Goal: Task Accomplishment & Management: Manage account settings

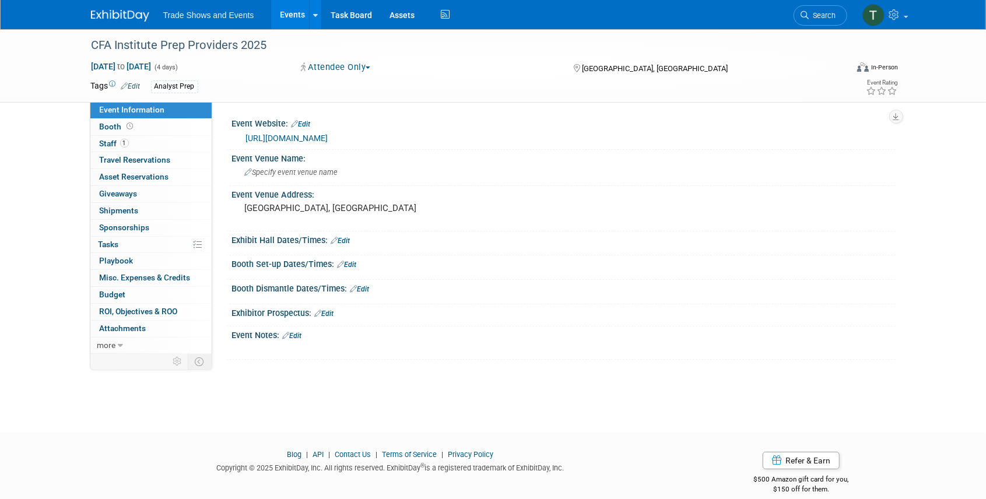
click at [287, 17] on link "Events" at bounding box center [292, 14] width 43 height 29
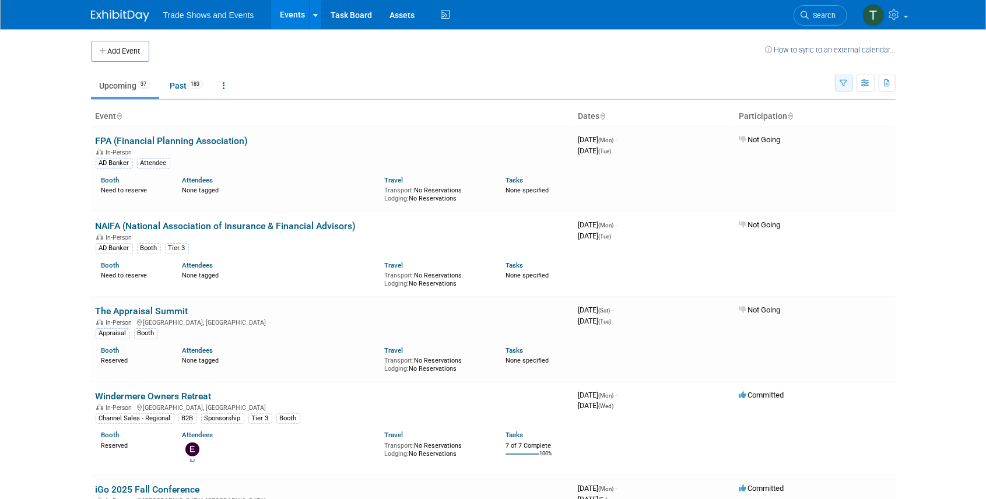
click at [848, 78] on button "button" at bounding box center [844, 83] width 18 height 17
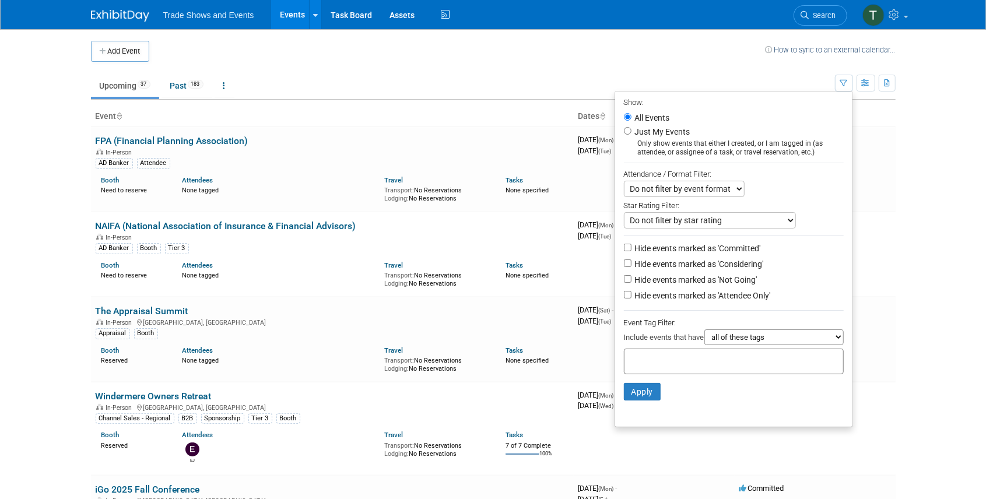
click at [729, 275] on label "Hide events marked as 'Not Going'" at bounding box center [695, 280] width 125 height 12
click at [631, 275] on input "Hide events marked as 'Not Going'" at bounding box center [628, 279] width 8 height 8
checkbox input "true"
click at [725, 290] on label "Hide events marked as 'Attendee Only'" at bounding box center [702, 296] width 138 height 12
click at [631, 291] on input "Hide events marked as 'Attendee Only'" at bounding box center [628, 295] width 8 height 8
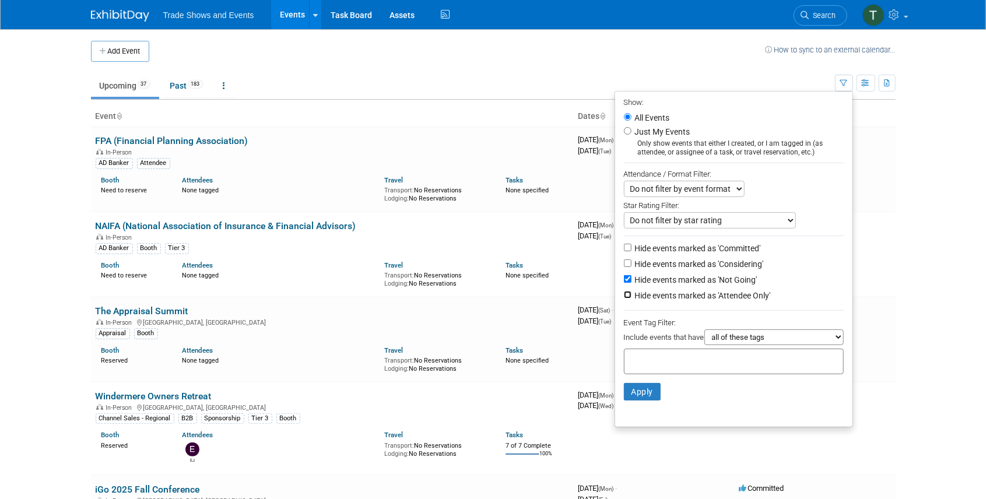
checkbox input "true"
click at [627, 391] on button "Apply" at bounding box center [642, 391] width 37 height 17
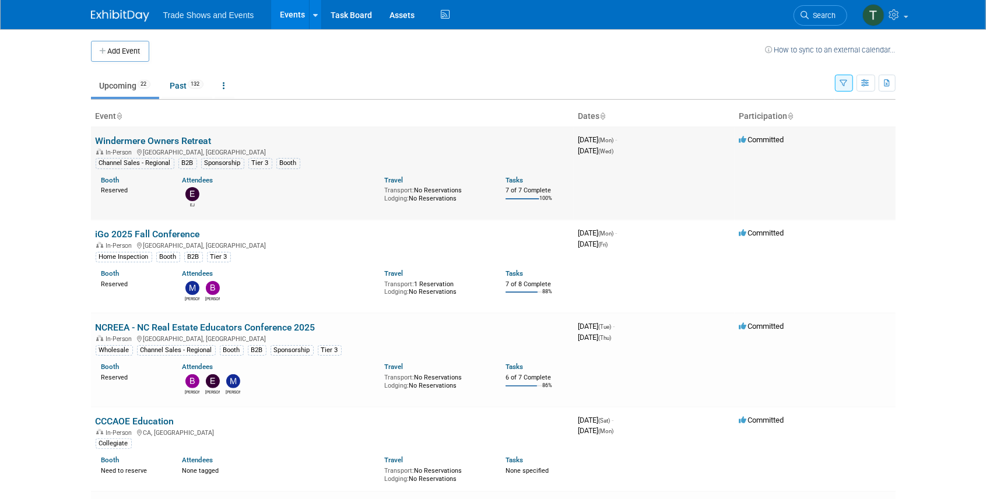
click at [165, 141] on link "Windermere Owners Retreat" at bounding box center [154, 140] width 116 height 11
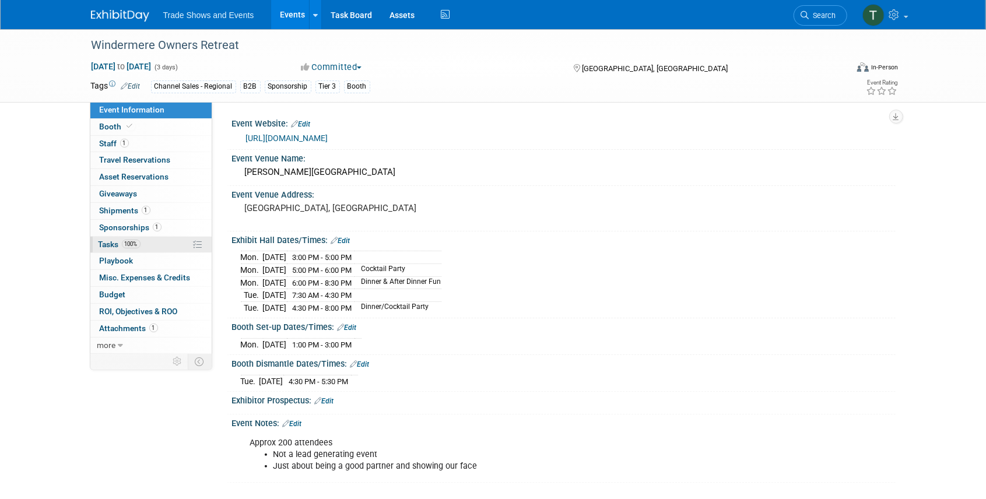
click at [107, 244] on span "Tasks 100%" at bounding box center [120, 244] width 42 height 9
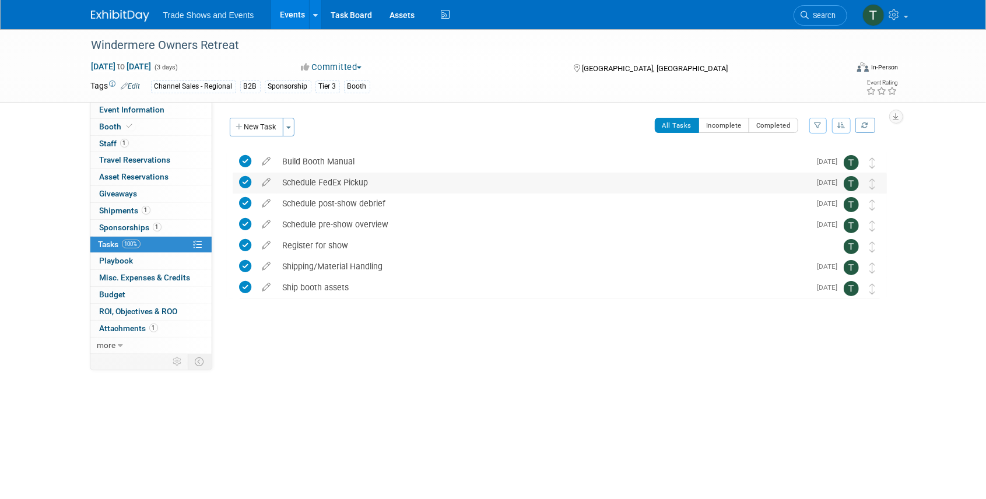
click at [302, 184] on div "Schedule FedEx Pickup" at bounding box center [544, 183] width 534 height 20
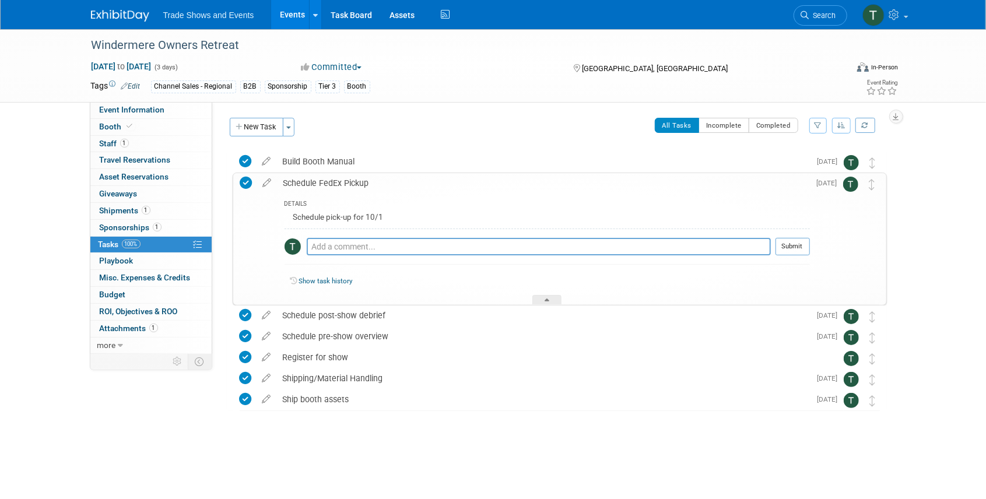
click at [302, 184] on div "Schedule FedEx Pickup" at bounding box center [544, 183] width 532 height 20
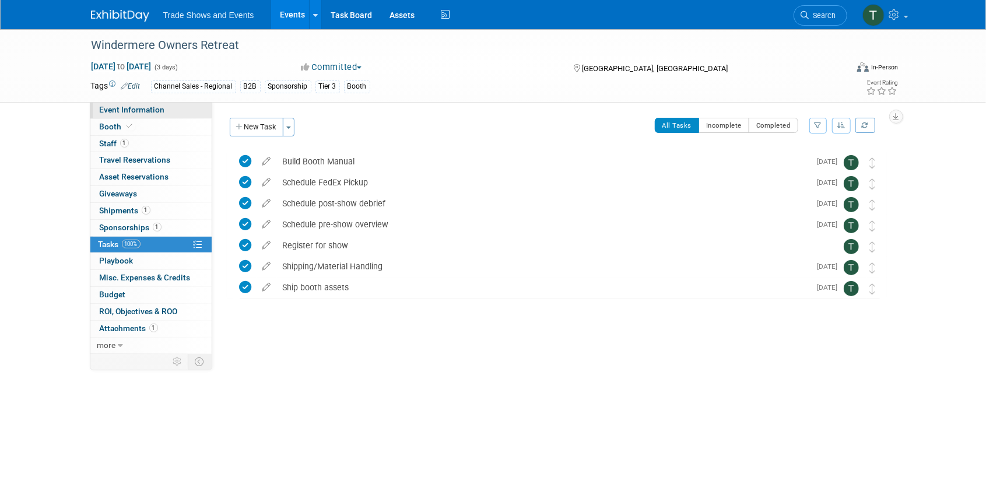
click at [105, 106] on span "Event Information" at bounding box center [132, 109] width 65 height 9
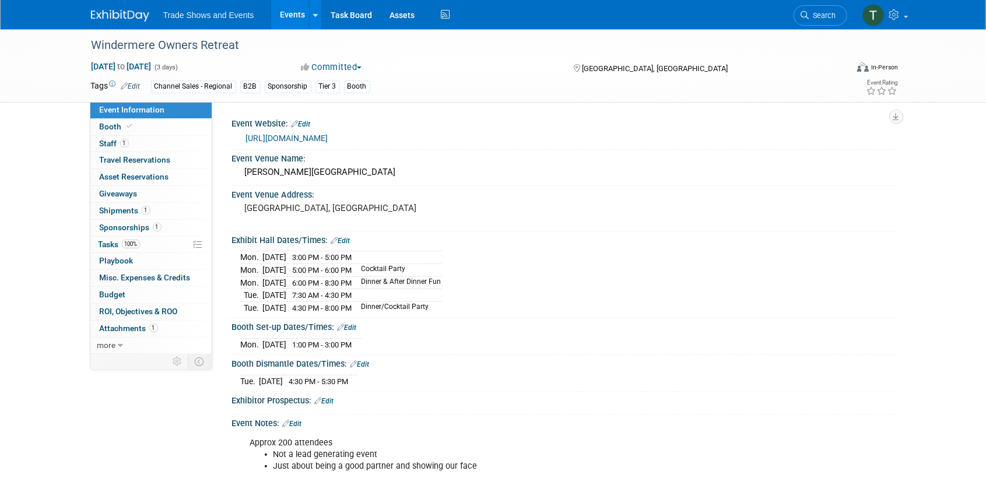
click at [287, 12] on link "Events" at bounding box center [292, 14] width 43 height 29
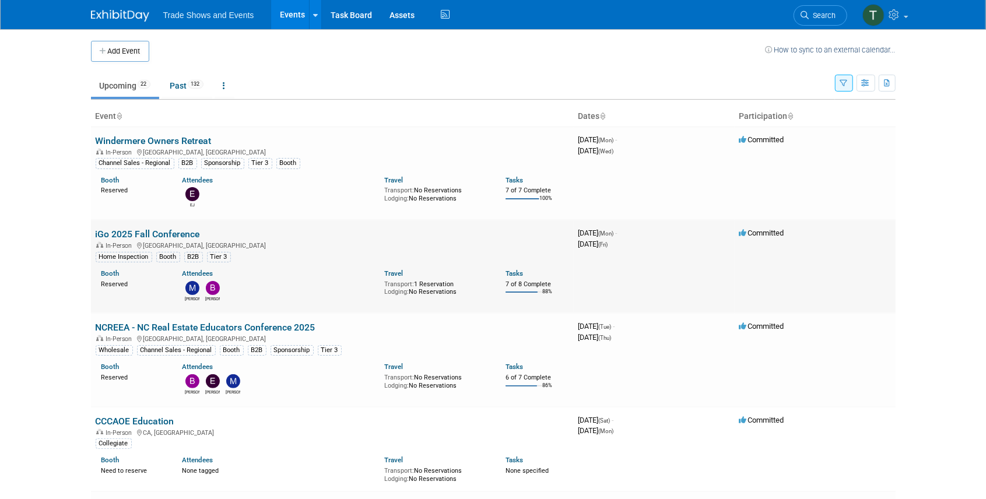
click at [139, 233] on link "iGo 2025 Fall Conference" at bounding box center [148, 234] width 104 height 11
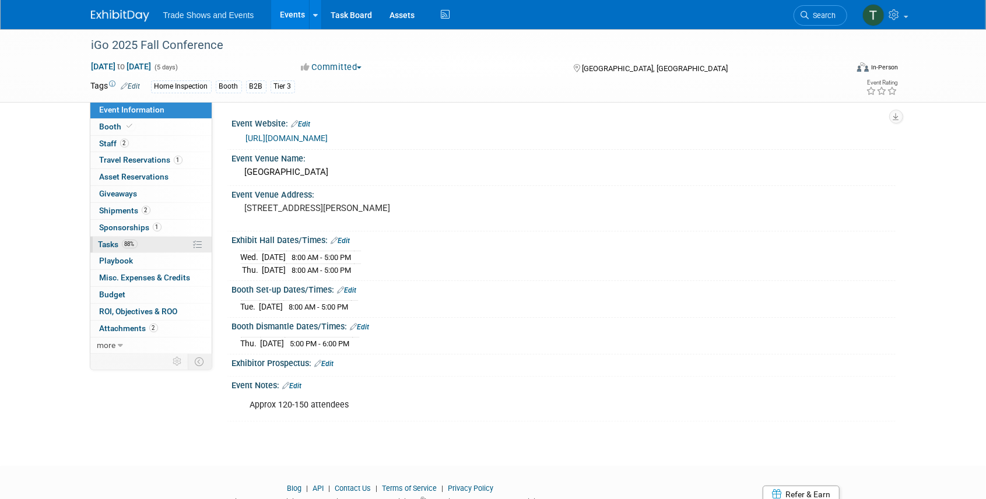
click at [106, 243] on span "Tasks 88%" at bounding box center [118, 244] width 39 height 9
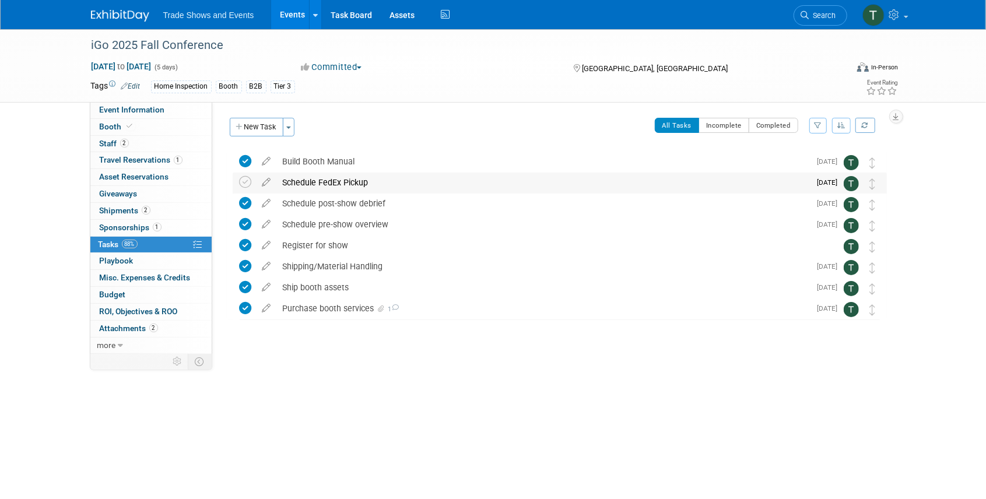
click at [335, 184] on div "Schedule FedEx Pickup" at bounding box center [544, 183] width 534 height 20
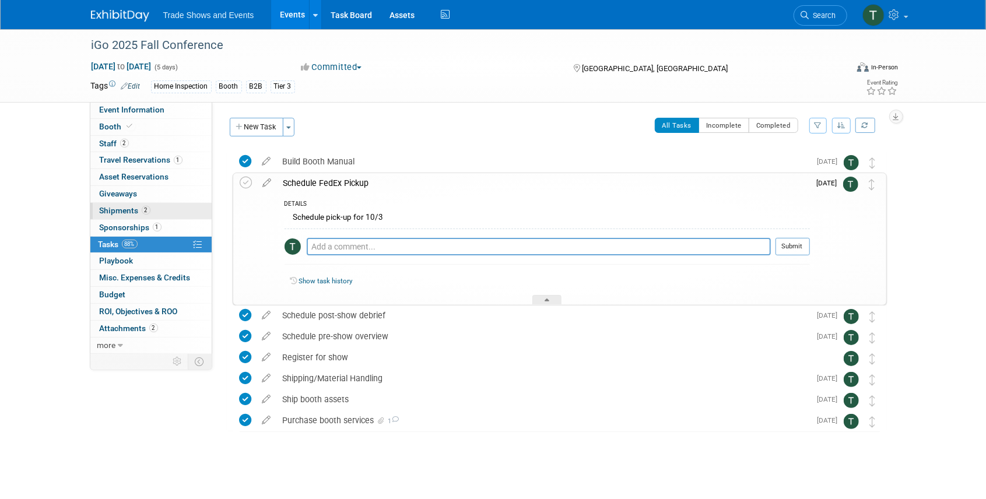
click at [122, 209] on span "Shipments 2" at bounding box center [125, 210] width 51 height 9
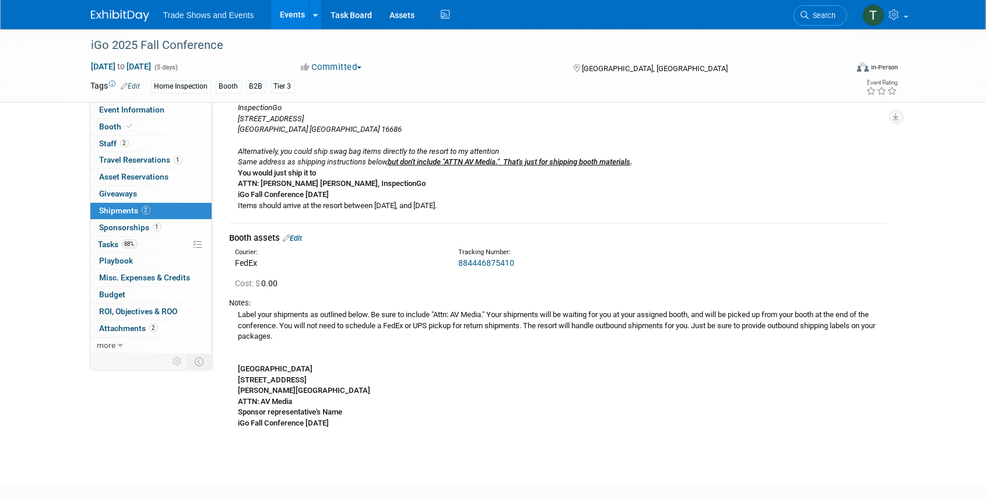
scroll to position [194, 0]
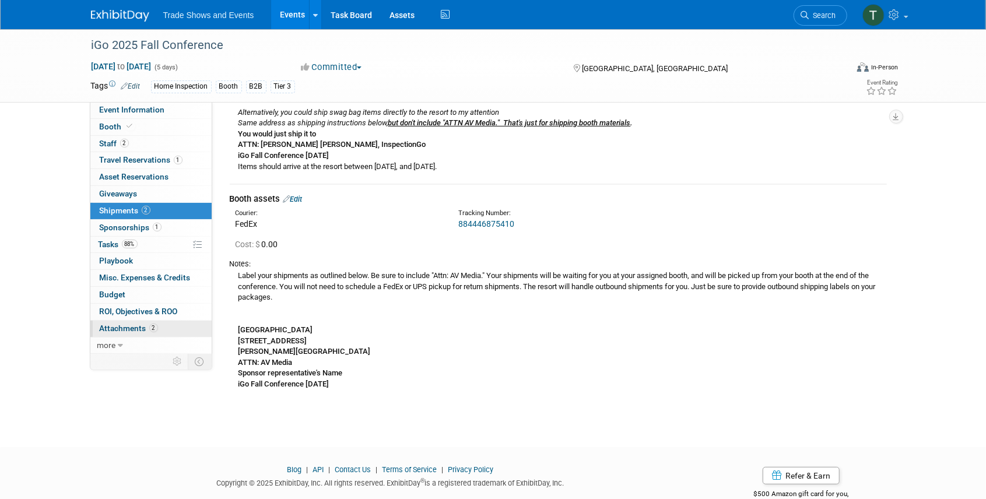
click at [125, 325] on span "Attachments 2" at bounding box center [129, 328] width 58 height 9
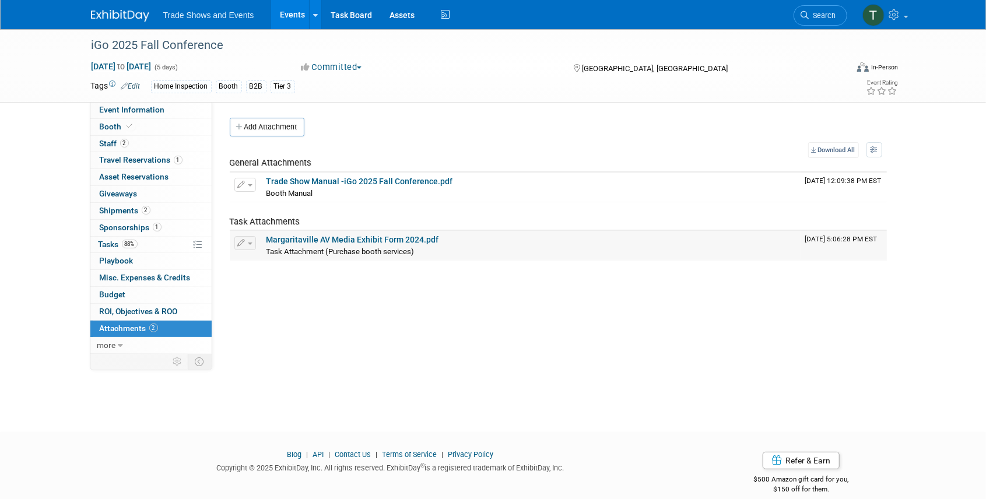
click at [347, 232] on td "Margaritaville AV Media Exhibit Form 2024.pdf Task Attachment (Purchase booth s…" at bounding box center [531, 245] width 539 height 29
click at [346, 236] on link "Margaritaville AV Media Exhibit Form 2024.pdf" at bounding box center [352, 239] width 173 height 9
click at [317, 178] on link "Trade Show Manual -iGo 2025 Fall Conference.pdf" at bounding box center [359, 181] width 187 height 9
click at [826, 17] on span "Search" at bounding box center [822, 15] width 27 height 9
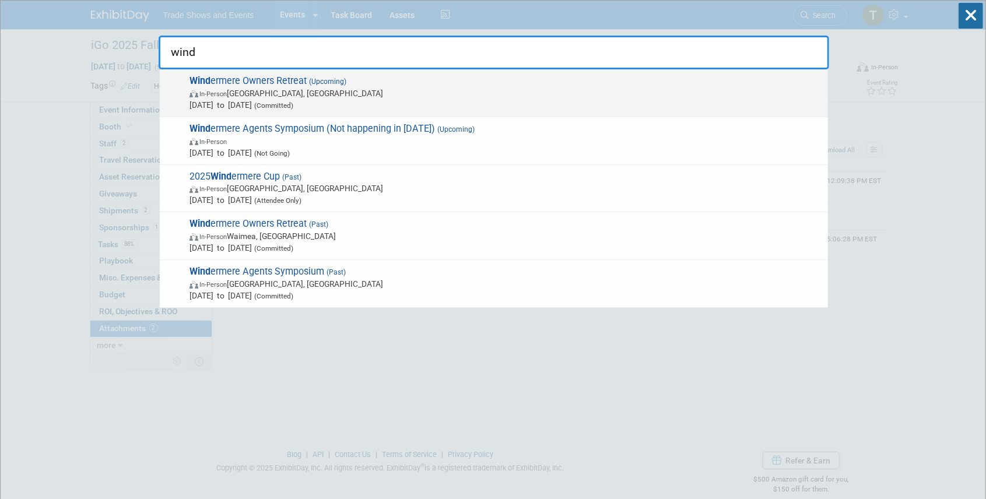
type input "wind"
click at [287, 76] on span "Wind ermere Owners Retreat (Upcoming) In-Person Park City, UT Sep 29, 2025 to O…" at bounding box center [504, 93] width 636 height 36
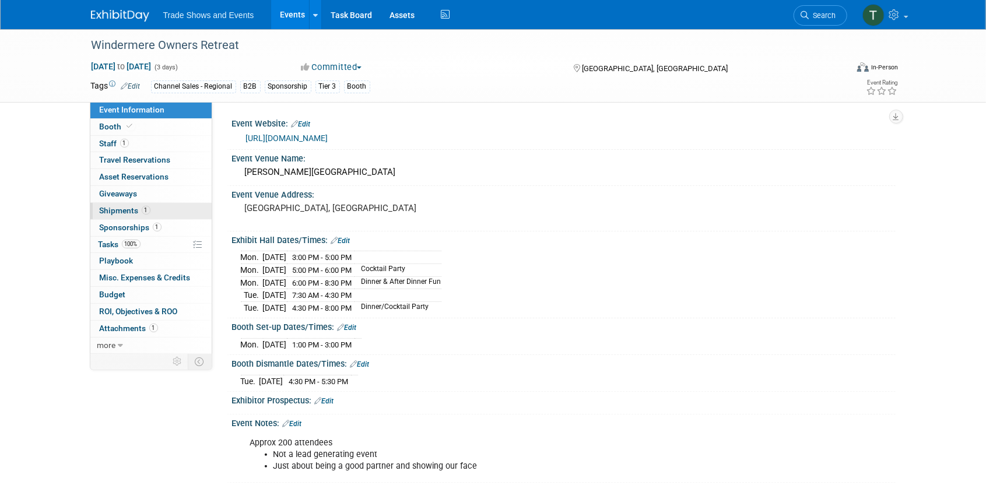
click at [125, 208] on span "Shipments 1" at bounding box center [125, 210] width 51 height 9
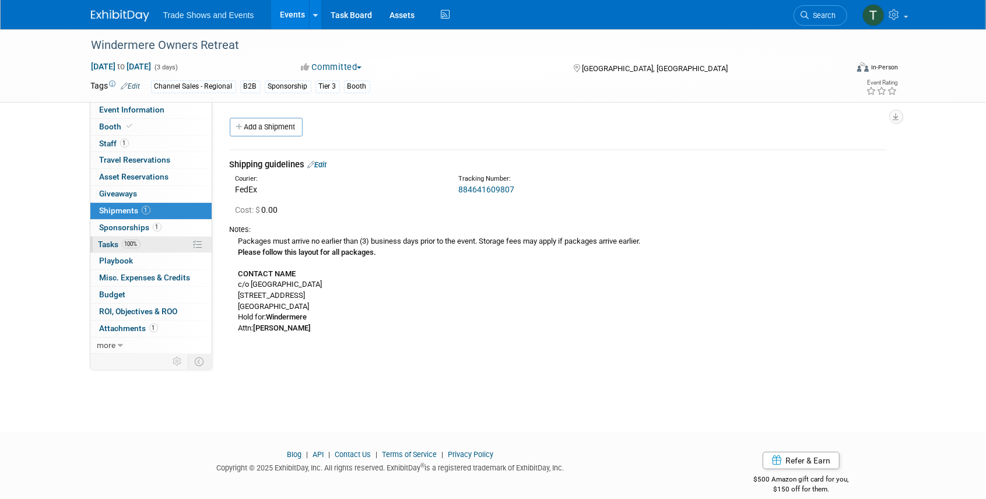
click at [114, 245] on span "Tasks 100%" at bounding box center [120, 244] width 42 height 9
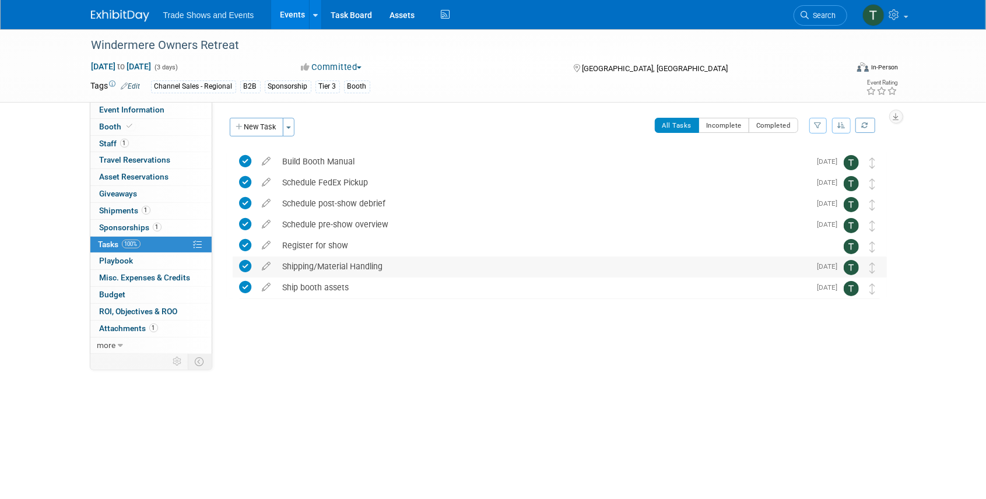
click at [346, 265] on div "Shipping/Material Handling" at bounding box center [544, 267] width 534 height 20
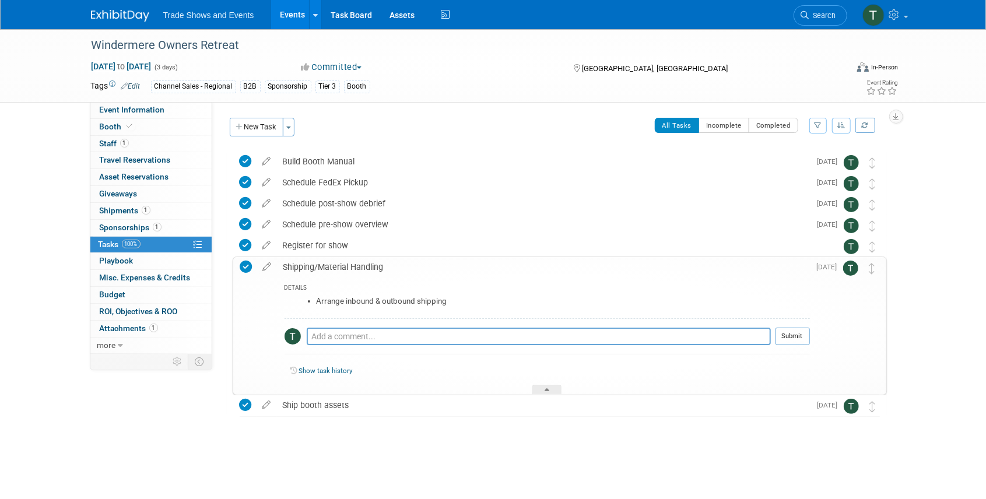
click at [346, 265] on div "Shipping/Material Handling" at bounding box center [544, 267] width 532 height 20
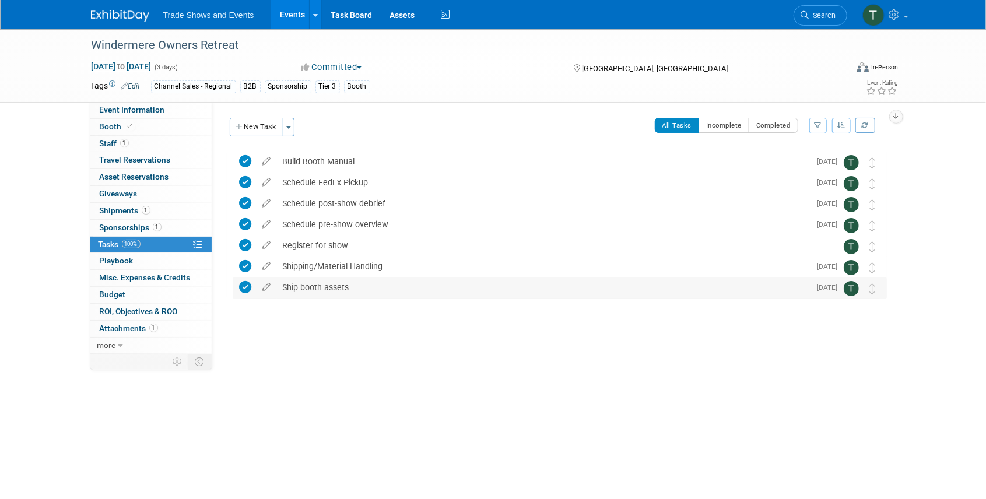
click at [322, 288] on div "Ship booth assets" at bounding box center [544, 288] width 534 height 20
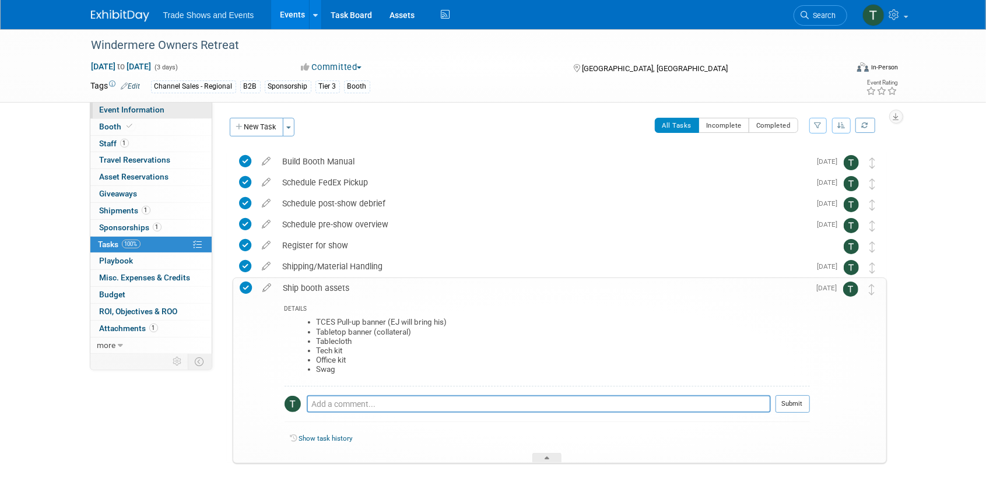
click at [132, 109] on span "Event Information" at bounding box center [132, 109] width 65 height 9
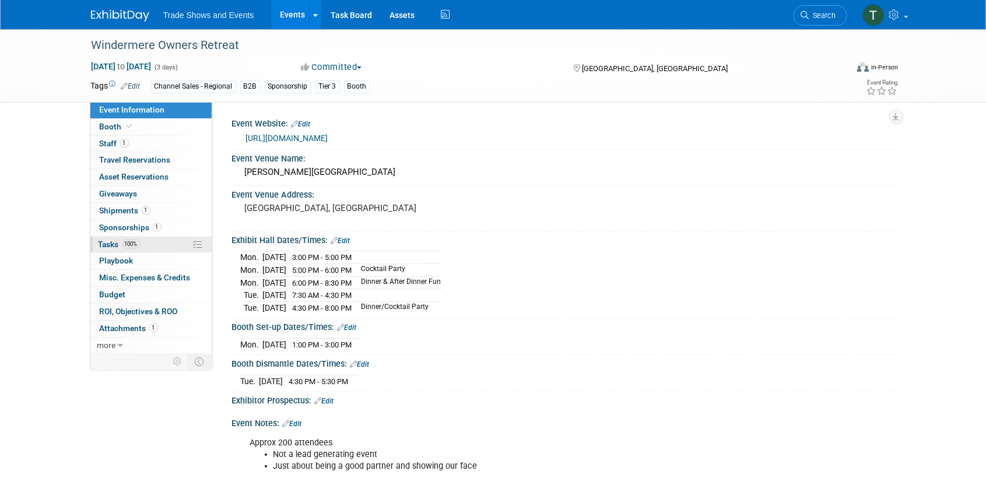
drag, startPoint x: 112, startPoint y: 244, endPoint x: 119, endPoint y: 246, distance: 7.4
click at [112, 244] on span "Tasks 100%" at bounding box center [120, 244] width 42 height 9
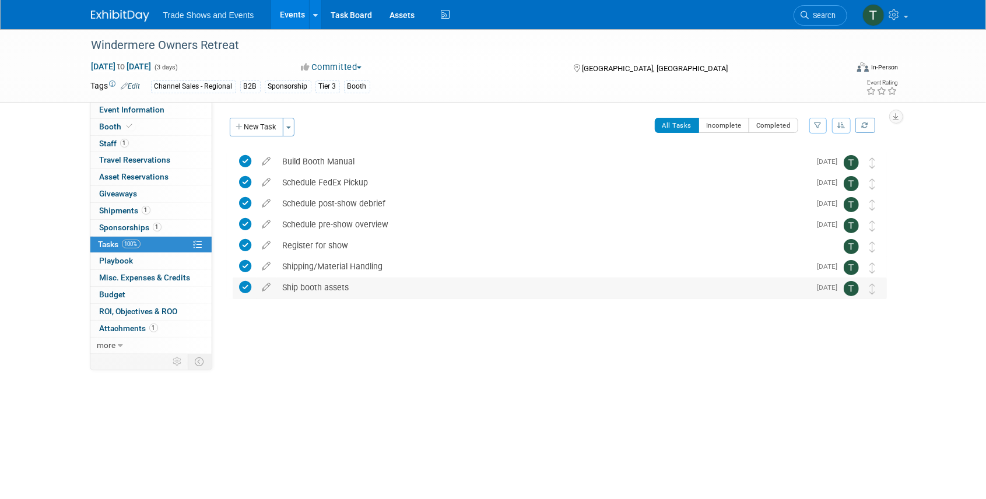
click at [327, 289] on div "Ship booth assets" at bounding box center [544, 288] width 534 height 20
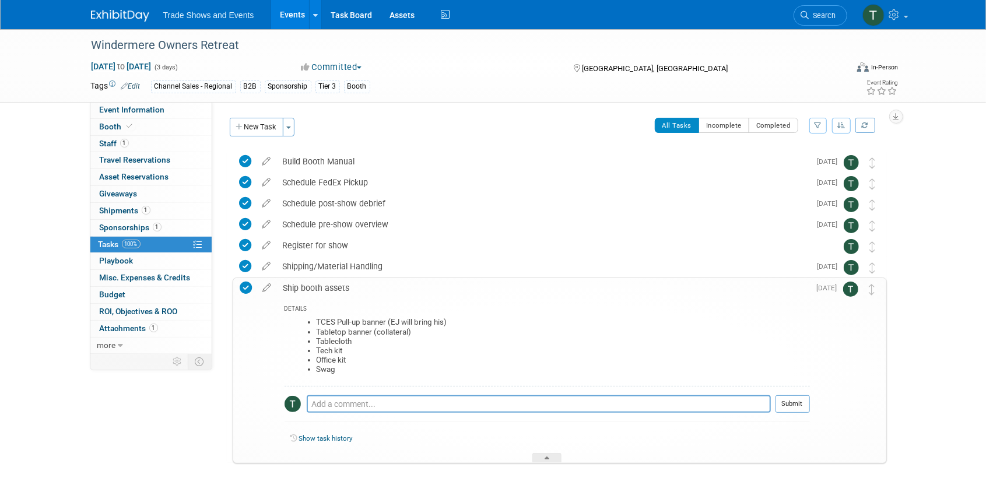
click at [287, 13] on link "Events" at bounding box center [292, 14] width 43 height 29
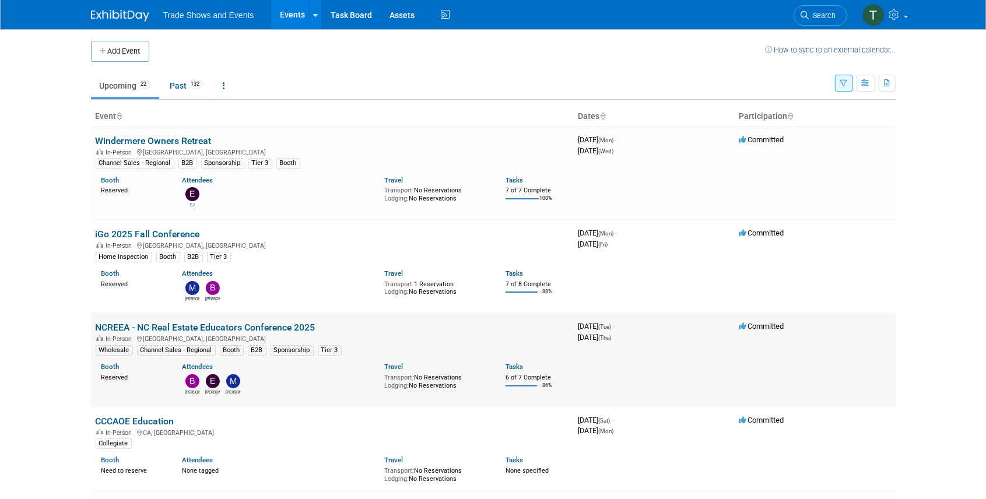
click at [190, 326] on link "NCREEA - NC Real Estate Educators Conference 2025" at bounding box center [206, 327] width 220 height 11
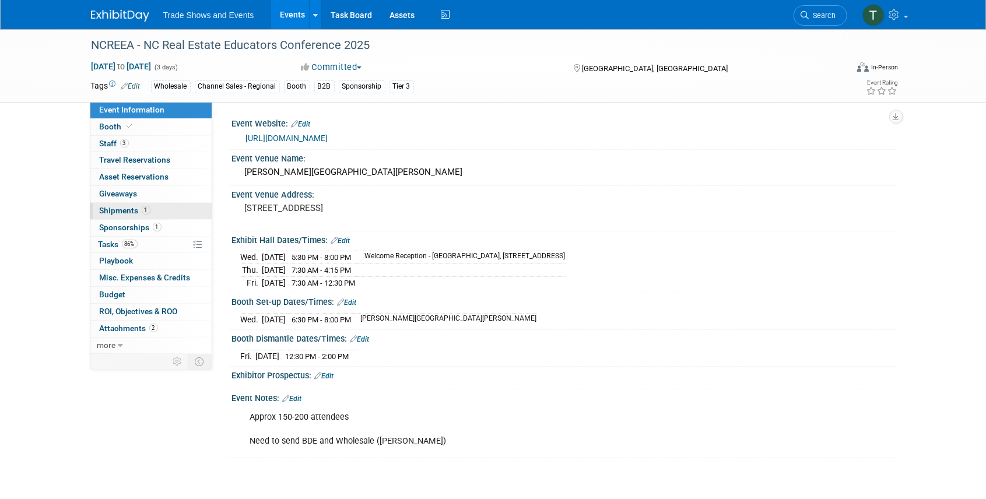
click at [124, 210] on span "Shipments 1" at bounding box center [125, 210] width 51 height 9
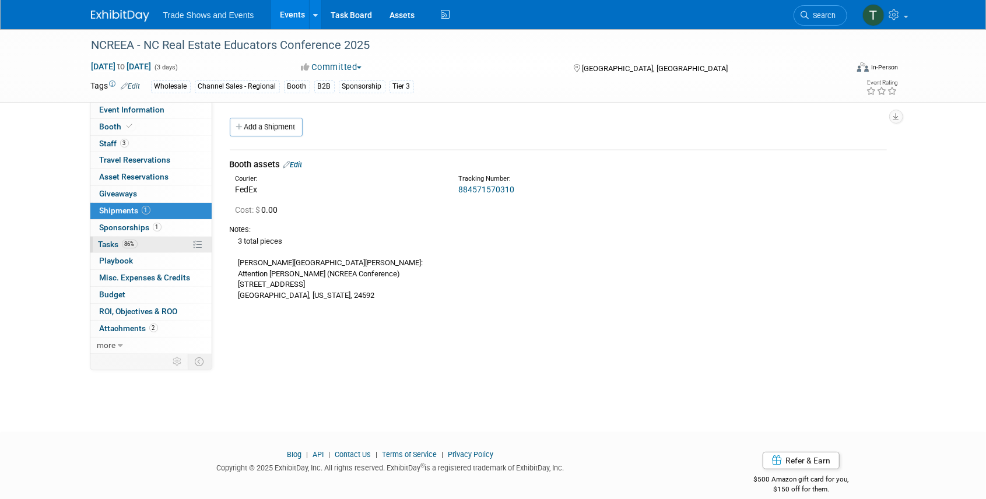
click at [110, 240] on span "Tasks 86%" at bounding box center [118, 244] width 39 height 9
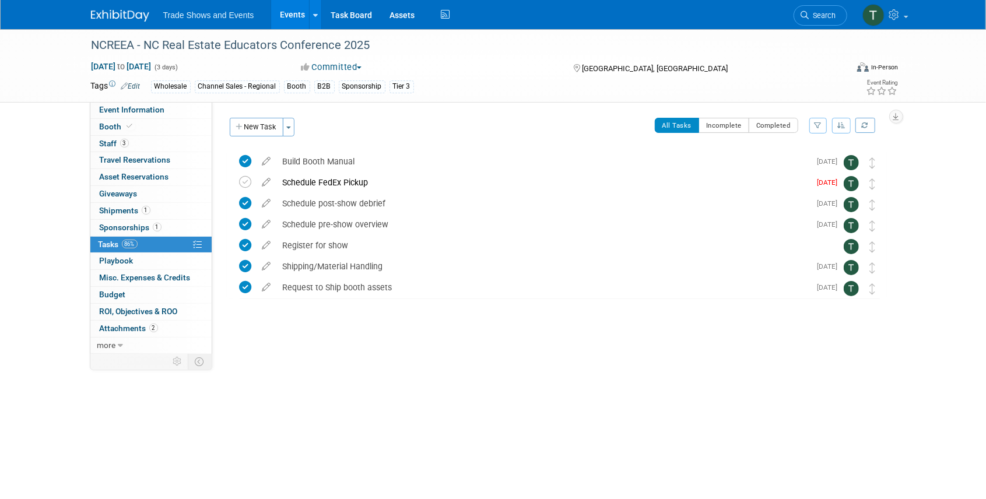
click at [294, 10] on link "Events" at bounding box center [292, 14] width 43 height 29
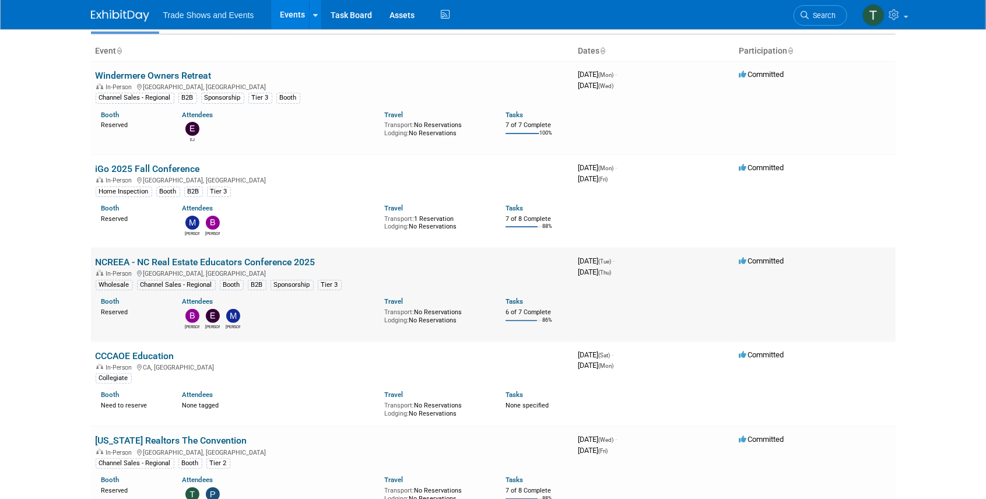
scroll to position [78, 0]
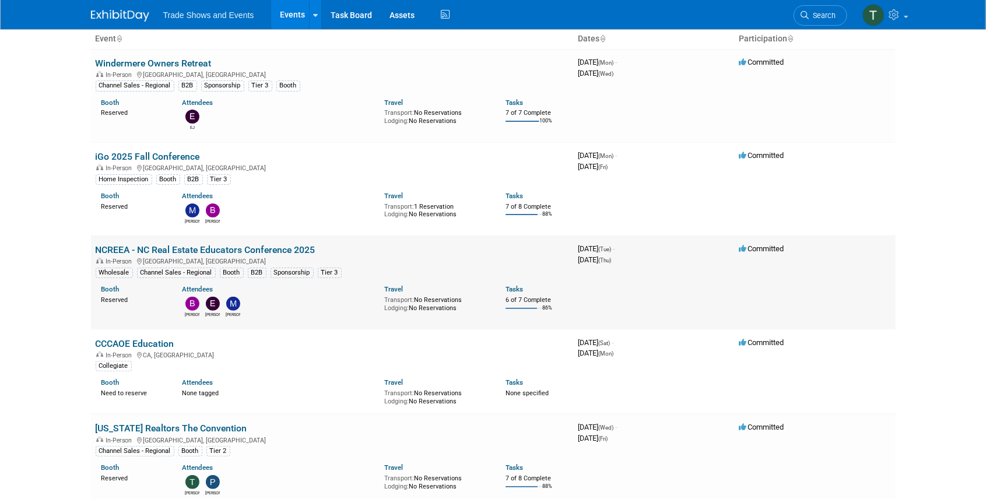
click at [267, 250] on link "NCREEA - NC Real Estate Educators Conference 2025" at bounding box center [206, 249] width 220 height 11
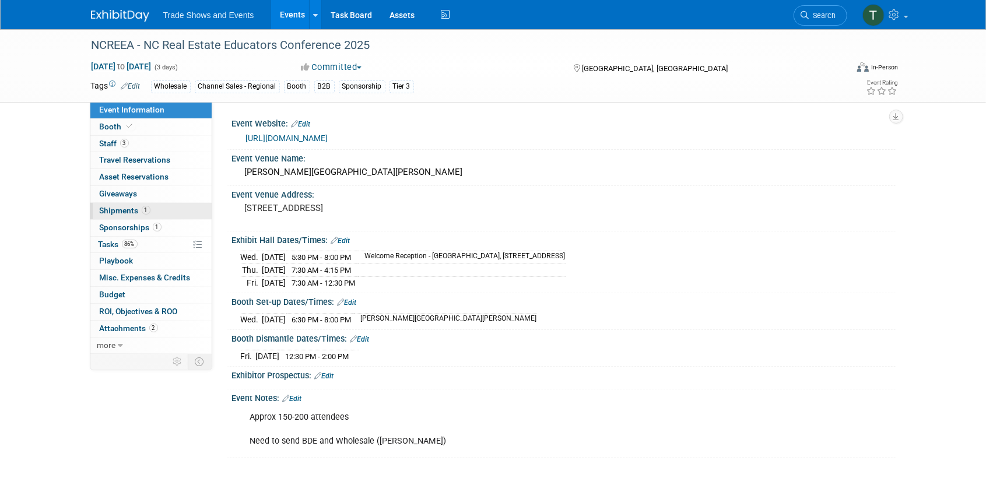
click at [121, 209] on span "Shipments 1" at bounding box center [125, 210] width 51 height 9
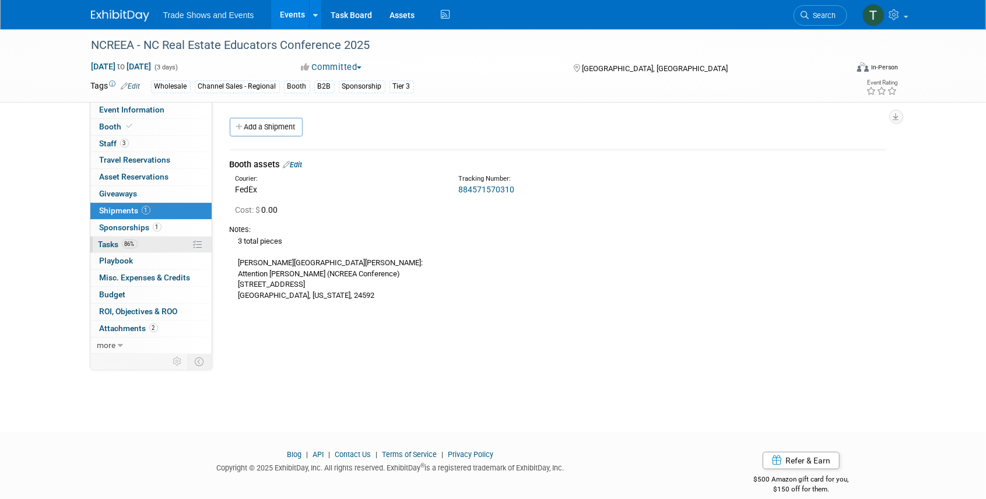
click at [110, 243] on span "Tasks 86%" at bounding box center [118, 244] width 39 height 9
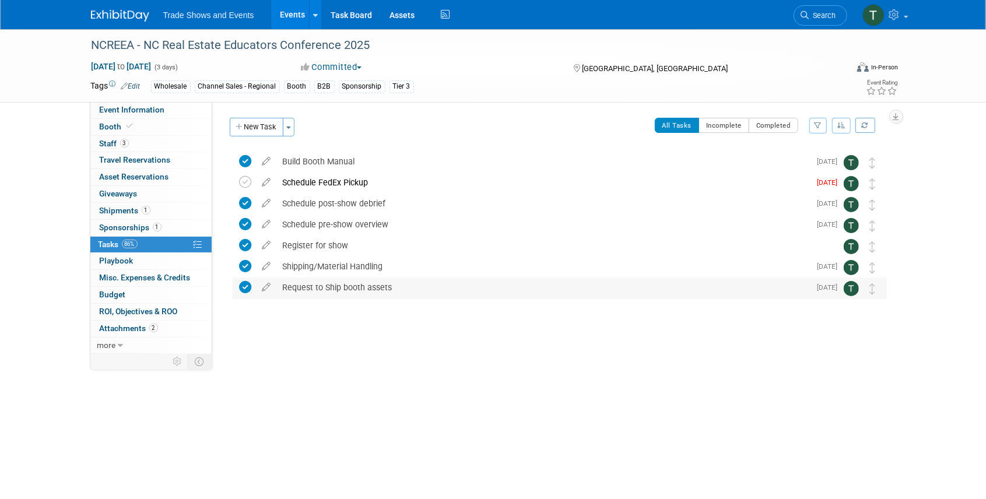
click at [336, 288] on div "Request to Ship booth assets" at bounding box center [544, 288] width 534 height 20
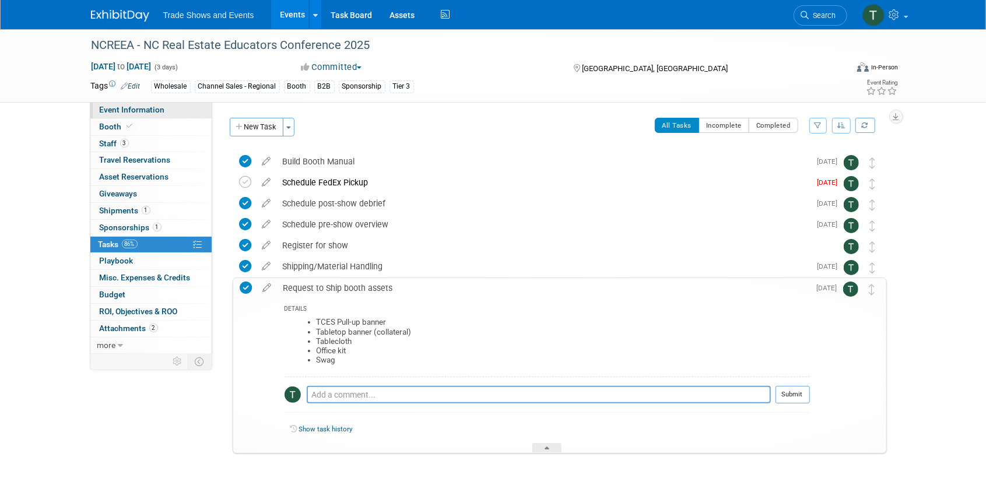
click at [118, 114] on span "Event Information" at bounding box center [132, 109] width 65 height 9
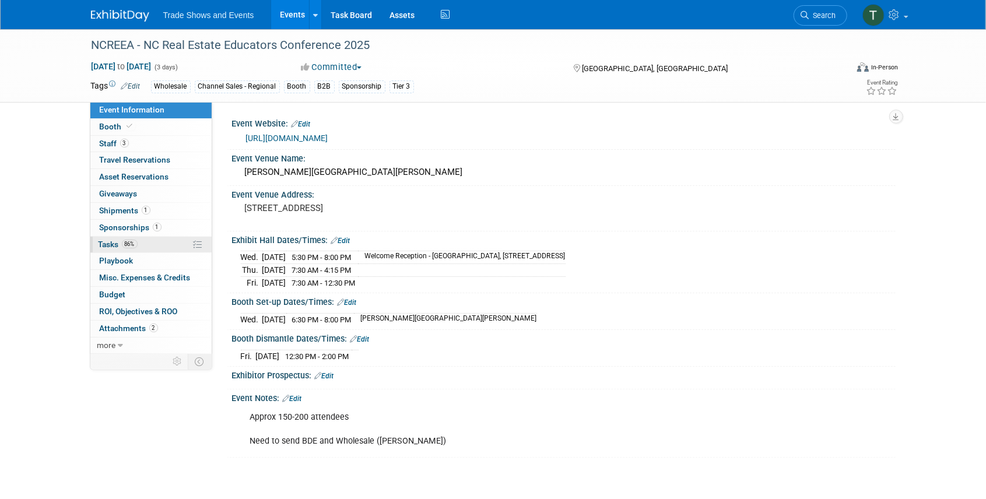
click at [117, 245] on span "Tasks 86%" at bounding box center [118, 244] width 39 height 9
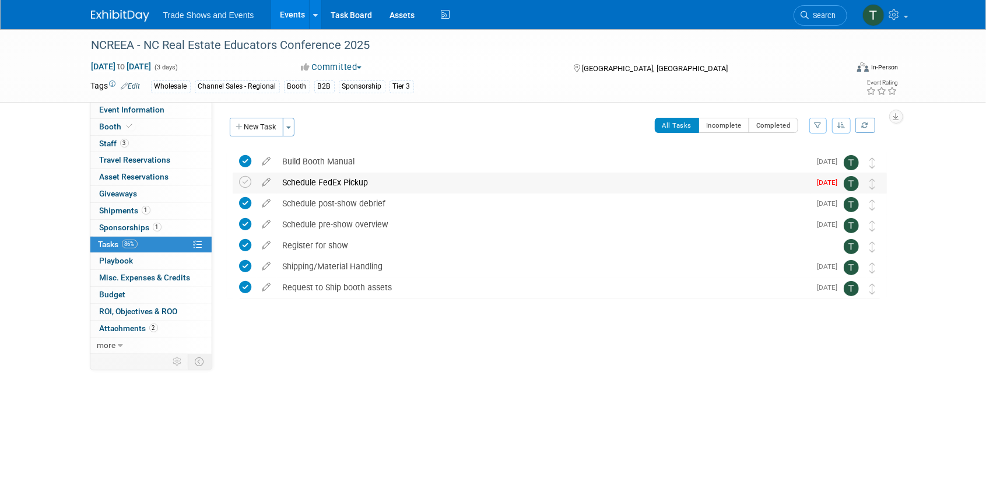
click at [336, 178] on div "Schedule FedEx Pickup" at bounding box center [544, 183] width 534 height 20
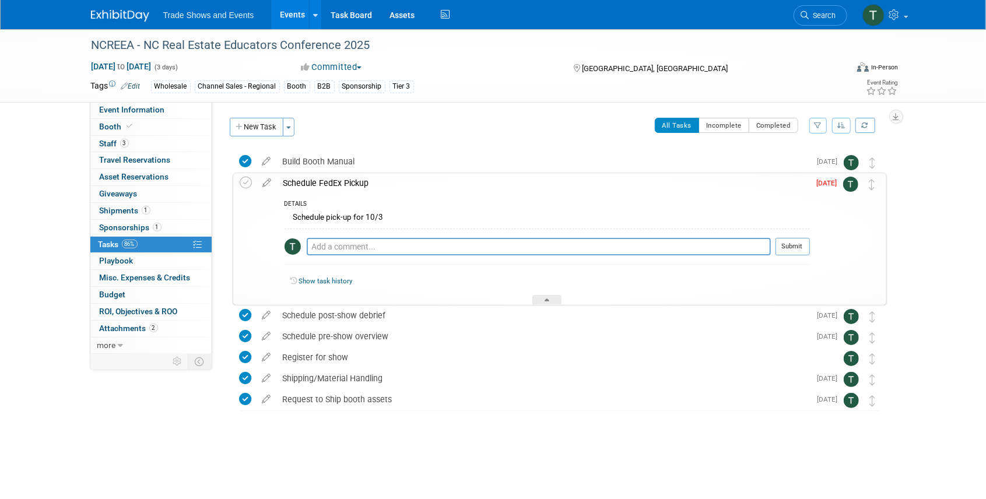
click at [336, 178] on div "Schedule FedEx Pickup" at bounding box center [544, 183] width 532 height 20
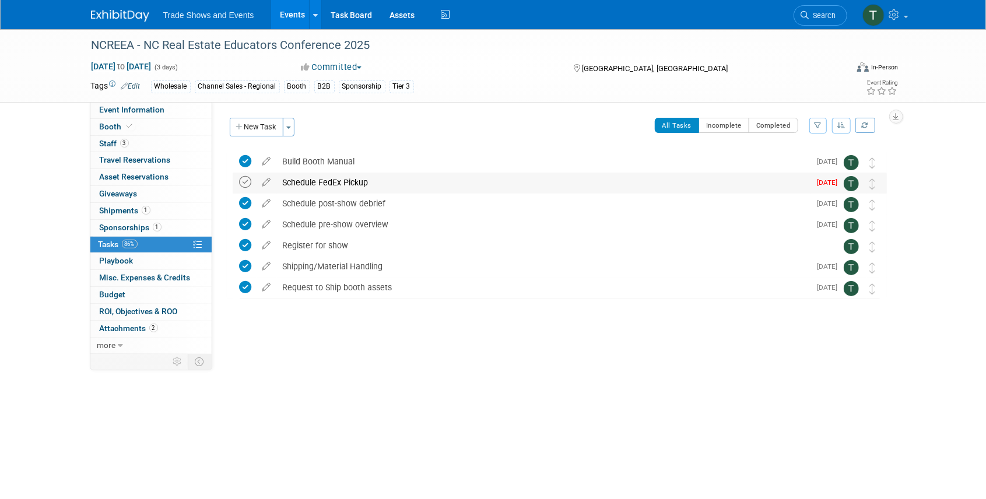
click at [244, 180] on icon at bounding box center [246, 182] width 12 height 12
click at [292, 15] on link "Events" at bounding box center [292, 14] width 43 height 29
